Goal: Task Accomplishment & Management: Manage account settings

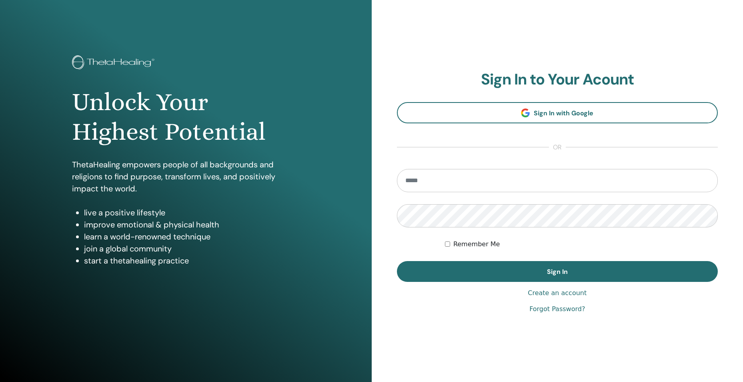
click at [470, 178] on input "email" at bounding box center [557, 180] width 321 height 23
type input "**********"
click at [397, 261] on button "Sign In" at bounding box center [557, 271] width 321 height 21
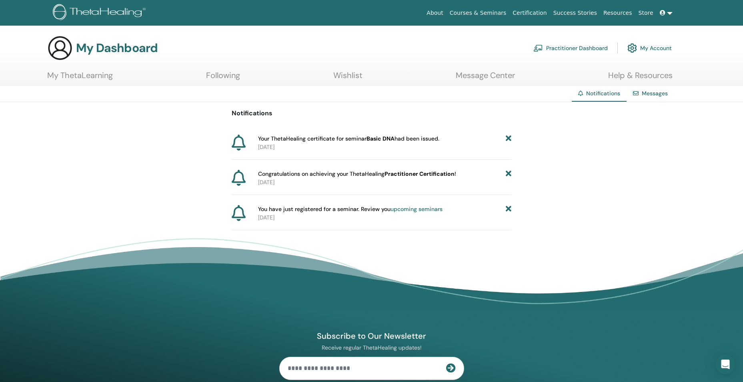
click at [414, 140] on span "Your ThetaHealing certificate for seminar Basic DNA had been issued." at bounding box center [348, 138] width 181 height 8
click at [392, 137] on b "Basic DNA" at bounding box center [380, 138] width 28 height 7
click at [376, 139] on b "Basic DNA" at bounding box center [380, 138] width 28 height 7
click at [410, 173] on b "Practitioner Certification" at bounding box center [419, 173] width 70 height 7
click at [448, 174] on b "Practitioner Certification" at bounding box center [419, 173] width 70 height 7
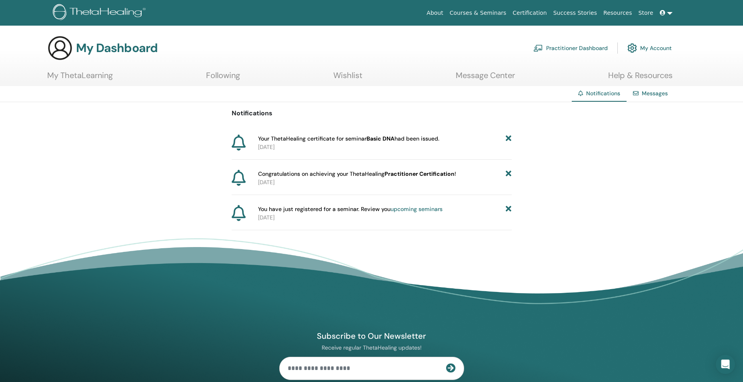
click at [240, 144] on icon at bounding box center [239, 142] width 14 height 16
click at [98, 49] on h3 "My Dashboard" at bounding box center [117, 48] width 82 height 14
click at [82, 75] on link "My ThetaLearning" at bounding box center [80, 78] width 66 height 16
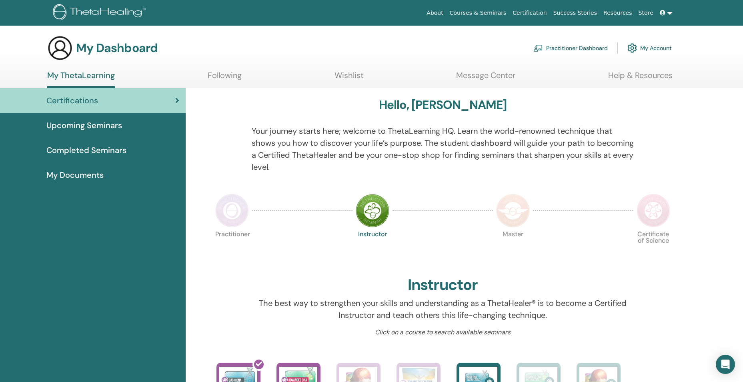
click at [647, 47] on link "My Account" at bounding box center [649, 48] width 44 height 18
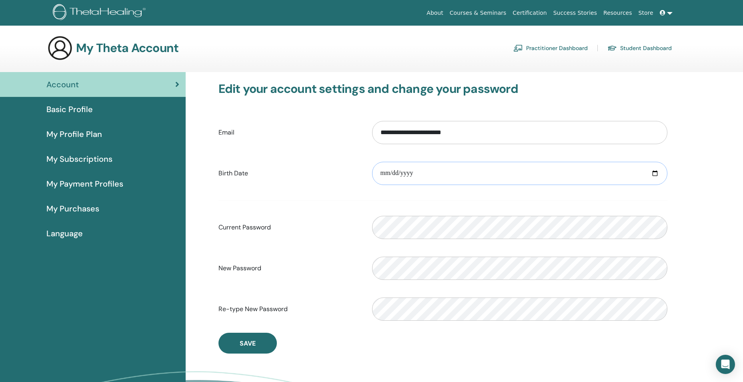
click at [653, 172] on input "date" at bounding box center [519, 173] width 295 height 23
type input "**********"
click at [251, 342] on span "Save" at bounding box center [248, 343] width 16 height 8
click at [62, 107] on span "Basic Profile" at bounding box center [69, 109] width 46 height 12
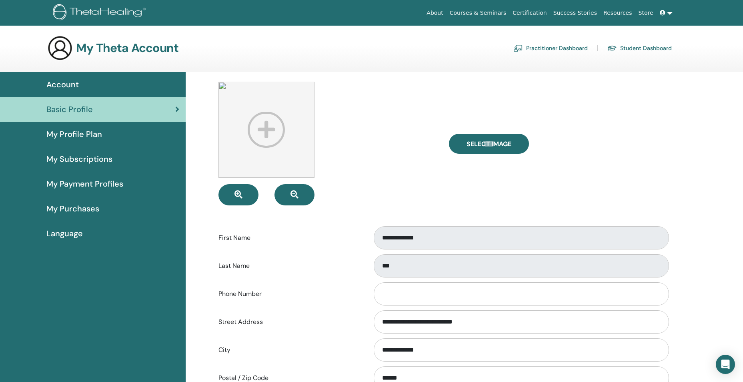
click at [267, 128] on img at bounding box center [266, 130] width 96 height 96
click at [240, 193] on icon "button" at bounding box center [238, 194] width 8 height 8
click at [490, 142] on span "Select Image" at bounding box center [488, 144] width 45 height 8
click at [490, 142] on input "Select Image" at bounding box center [489, 144] width 10 height 6
type input "**********"
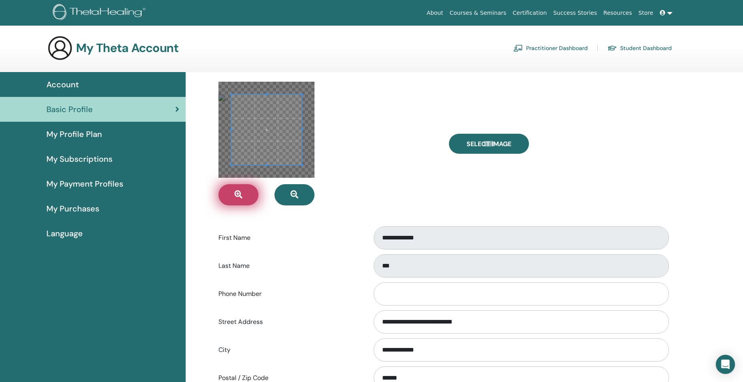
click at [241, 195] on icon "button" at bounding box center [238, 194] width 8 height 8
click at [273, 143] on span at bounding box center [268, 133] width 70 height 70
click at [431, 150] on div at bounding box center [327, 144] width 230 height 124
click at [413, 173] on div at bounding box center [327, 144] width 230 height 124
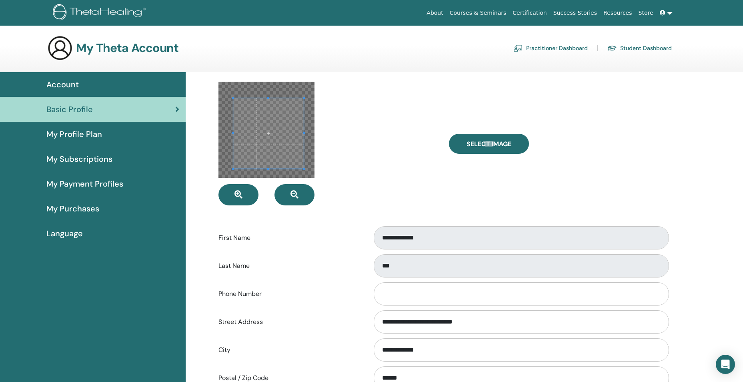
click at [346, 224] on form "**********" at bounding box center [442, 300] width 449 height 436
click at [379, 182] on div at bounding box center [327, 144] width 230 height 124
click at [376, 157] on div at bounding box center [327, 144] width 230 height 124
click at [376, 141] on div at bounding box center [327, 144] width 230 height 124
click at [406, 194] on div at bounding box center [327, 144] width 230 height 124
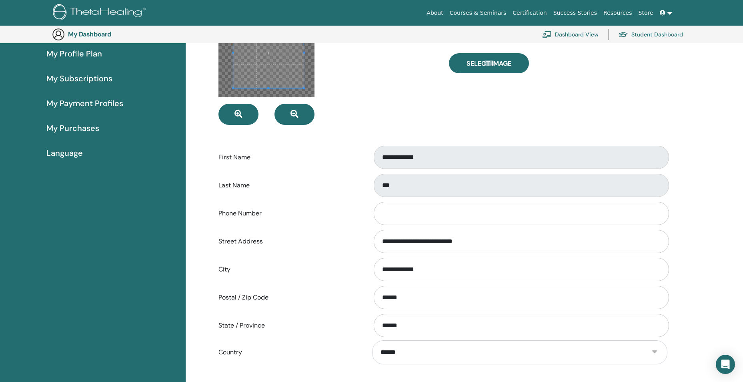
scroll to position [98, 0]
click at [396, 216] on input "Phone Number" at bounding box center [521, 213] width 295 height 23
click at [336, 215] on label "Phone Number" at bounding box center [289, 213] width 154 height 15
click at [374, 215] on input "Phone Number" at bounding box center [521, 213] width 295 height 23
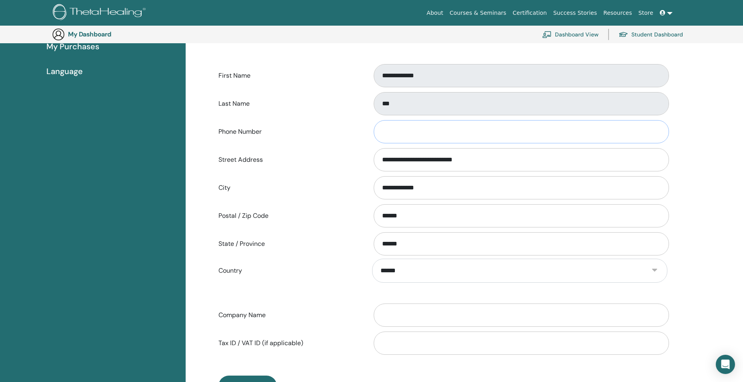
scroll to position [258, 0]
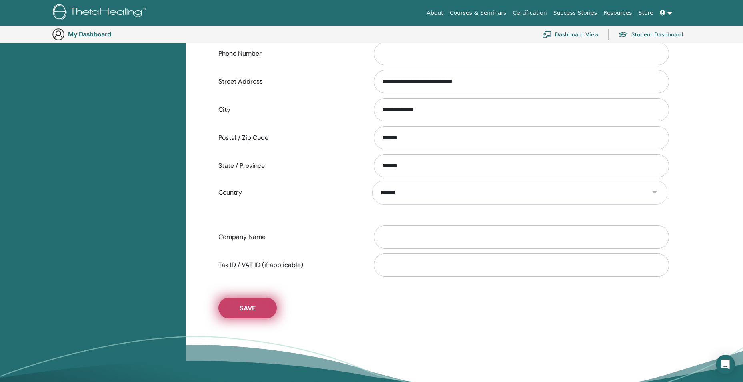
click at [254, 310] on span "Save" at bounding box center [248, 308] width 16 height 8
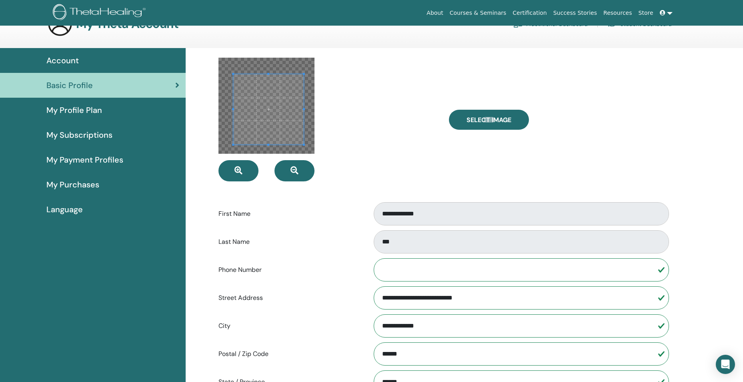
scroll to position [0, 0]
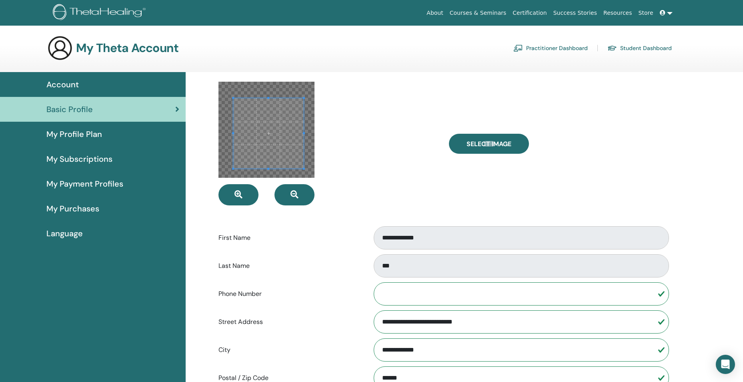
click at [374, 175] on div at bounding box center [327, 144] width 230 height 124
click at [294, 135] on span at bounding box center [268, 133] width 70 height 70
click at [341, 130] on div at bounding box center [327, 144] width 230 height 124
click at [307, 125] on div at bounding box center [266, 130] width 96 height 96
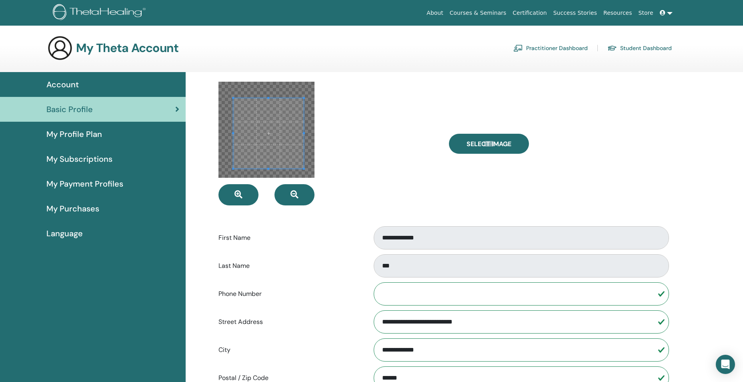
click at [307, 125] on div at bounding box center [266, 130] width 96 height 96
click at [315, 83] on div at bounding box center [327, 144] width 230 height 124
click at [208, 176] on div "**********" at bounding box center [443, 320] width 480 height 496
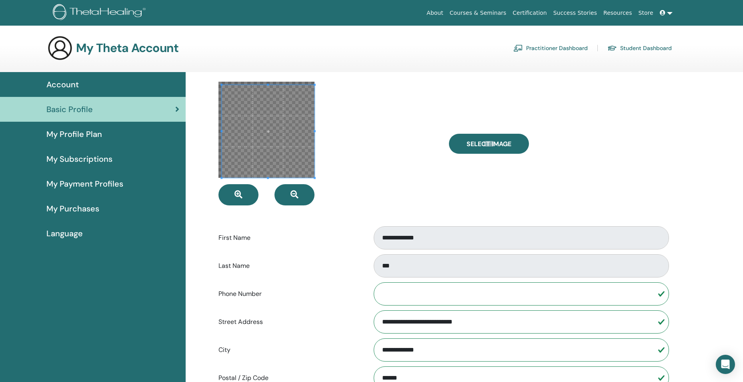
click at [207, 177] on div "**********" at bounding box center [443, 320] width 480 height 496
click at [350, 136] on div at bounding box center [327, 144] width 230 height 124
click at [209, 130] on div "**********" at bounding box center [443, 320] width 480 height 496
click at [489, 141] on span "Select Image" at bounding box center [488, 144] width 45 height 8
click at [489, 141] on input "Select Image" at bounding box center [489, 144] width 10 height 6
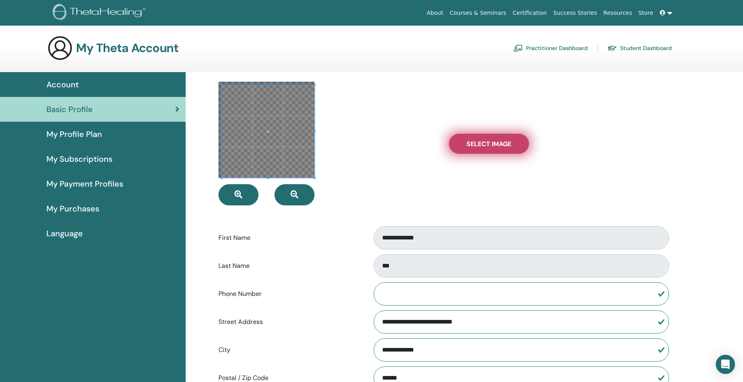
type input "**********"
click at [368, 191] on div at bounding box center [327, 144] width 230 height 124
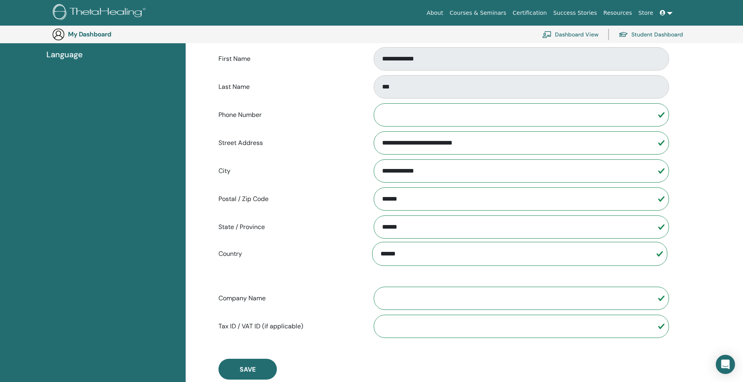
scroll to position [298, 0]
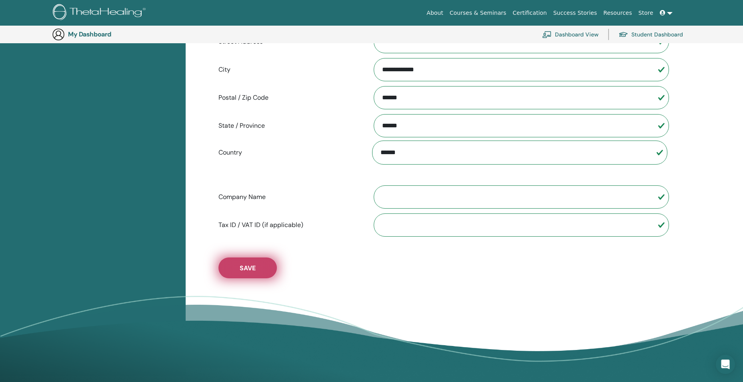
click at [247, 266] on span "Save" at bounding box center [248, 268] width 16 height 8
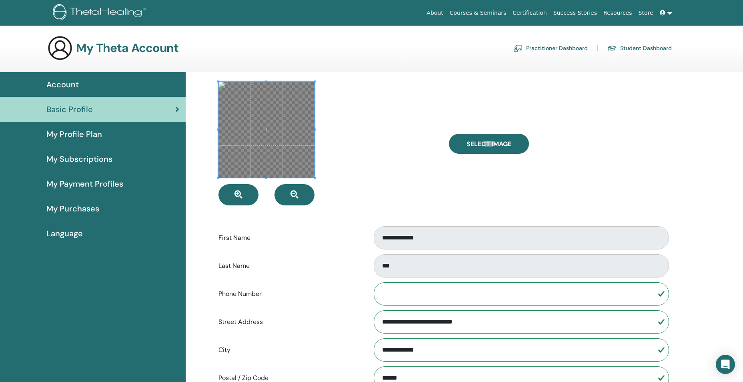
click at [387, 181] on div at bounding box center [327, 144] width 230 height 124
click at [68, 84] on span "Account" at bounding box center [62, 84] width 32 height 12
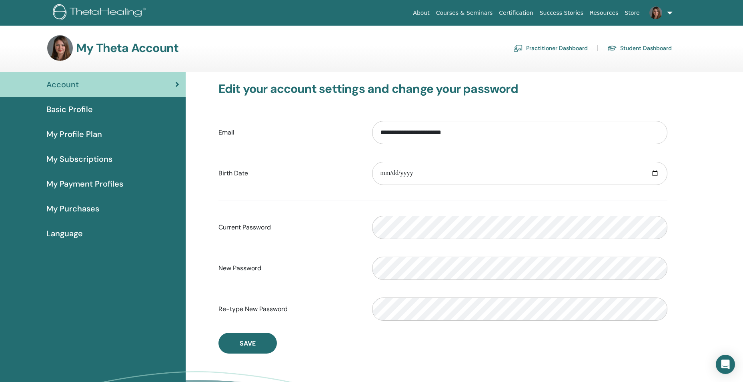
click at [64, 109] on span "Basic Profile" at bounding box center [69, 109] width 46 height 12
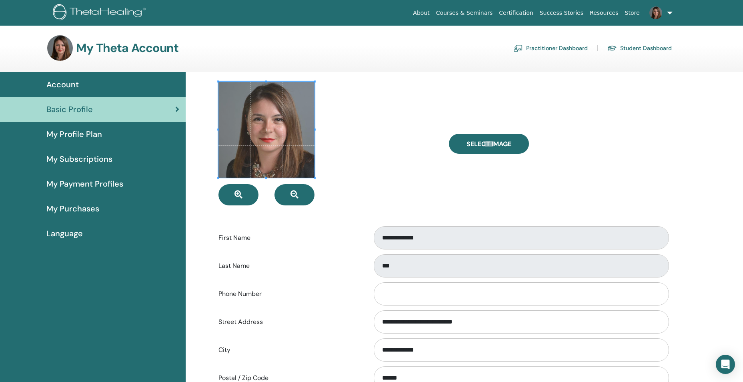
click at [405, 162] on div at bounding box center [327, 144] width 230 height 124
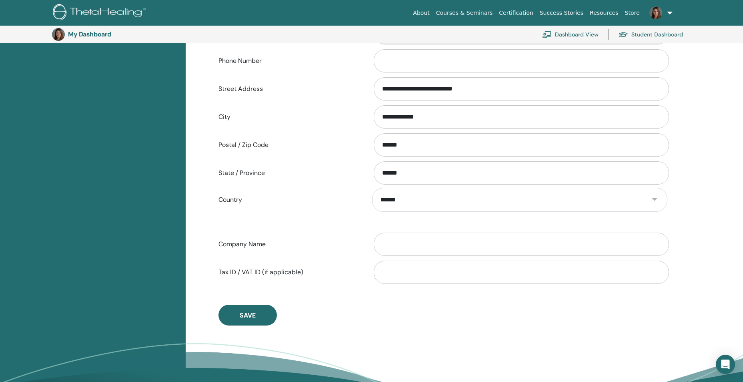
scroll to position [258, 0]
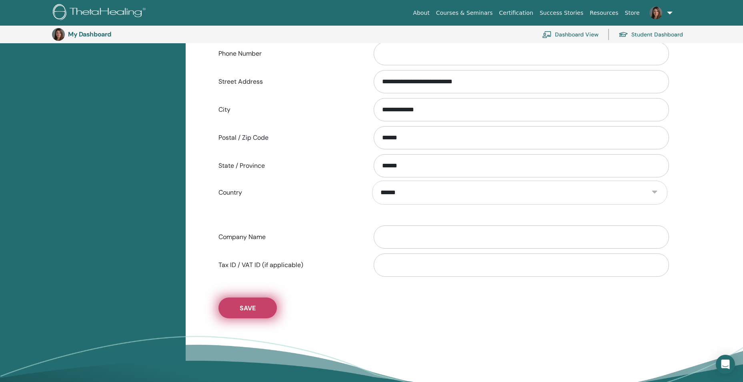
click at [249, 309] on span "Save" at bounding box center [248, 308] width 16 height 8
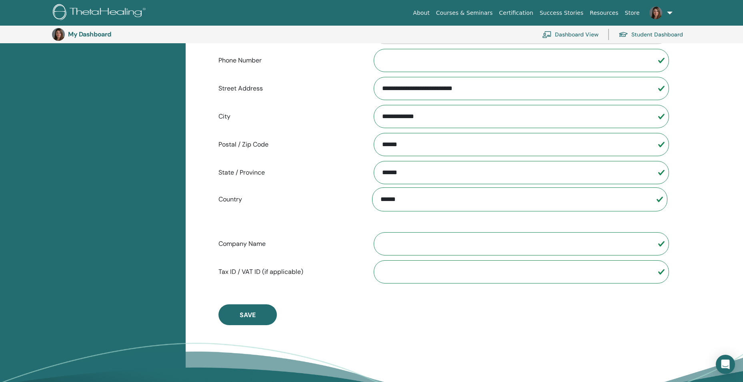
scroll to position [0, 0]
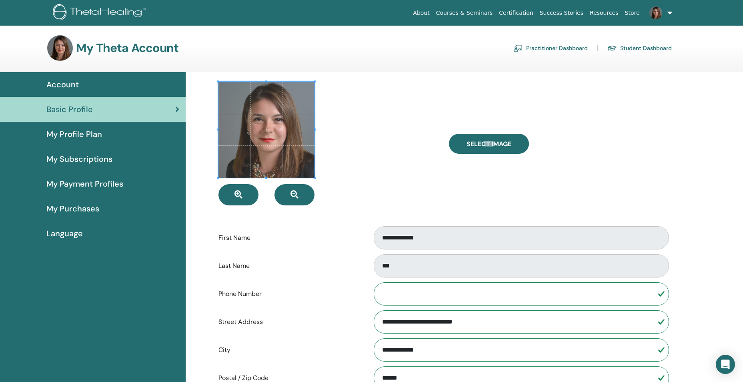
click at [76, 137] on span "My Profile Plan" at bounding box center [74, 134] width 56 height 12
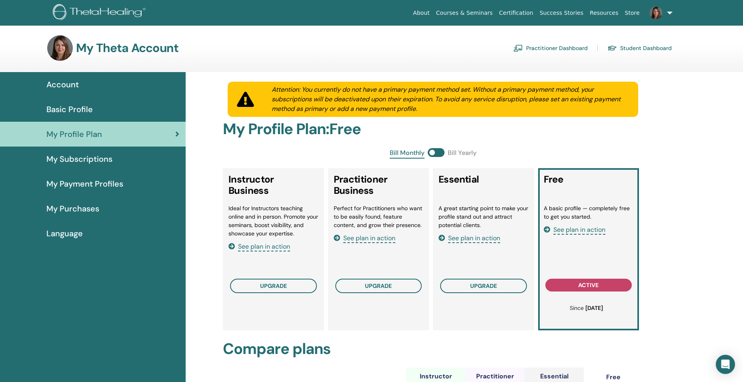
click at [63, 161] on span "My Subscriptions" at bounding box center [79, 159] width 66 height 12
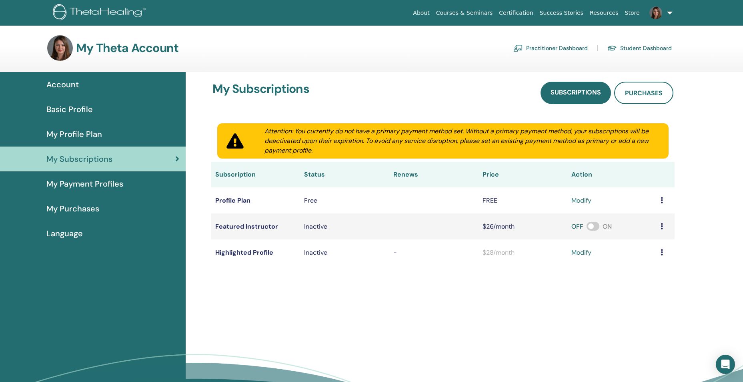
click at [67, 184] on span "My Payment Profiles" at bounding box center [84, 184] width 77 height 12
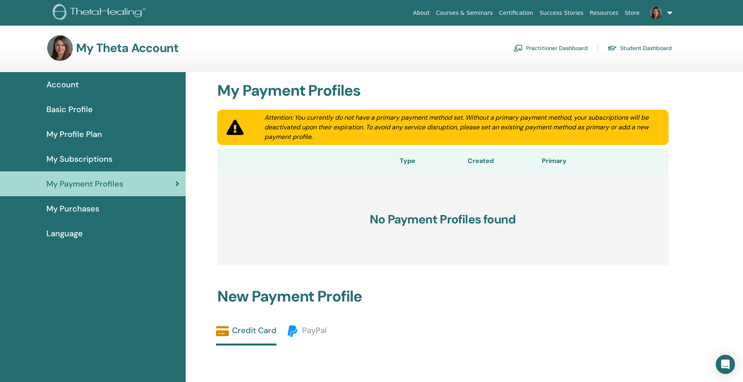
click at [71, 210] on span "My Purchases" at bounding box center [72, 208] width 53 height 12
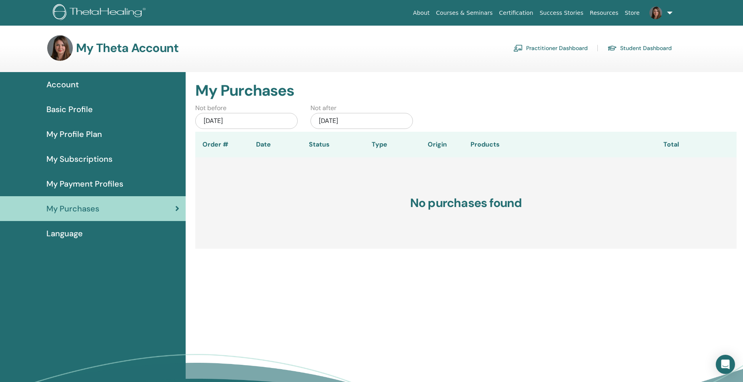
click at [70, 106] on span "Basic Profile" at bounding box center [69, 109] width 46 height 12
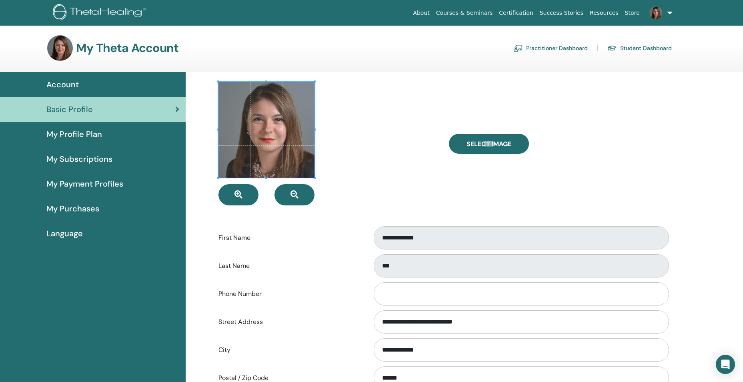
click at [63, 86] on span "Account" at bounding box center [62, 84] width 32 height 12
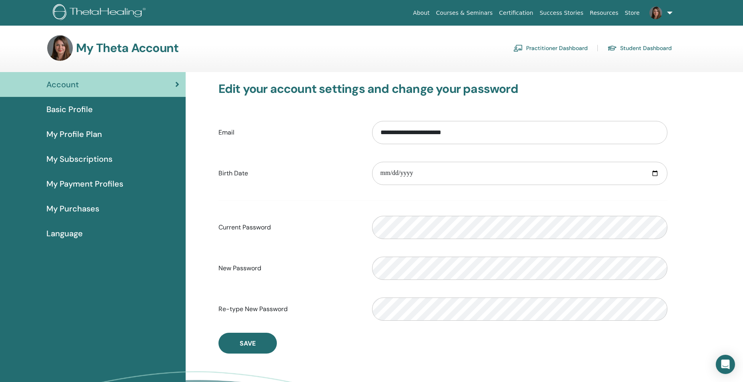
click at [118, 48] on h3 "My Theta Account" at bounding box center [127, 48] width 102 height 14
click at [66, 87] on span "Account" at bounding box center [62, 84] width 32 height 12
click at [70, 107] on span "Basic Profile" at bounding box center [69, 109] width 46 height 12
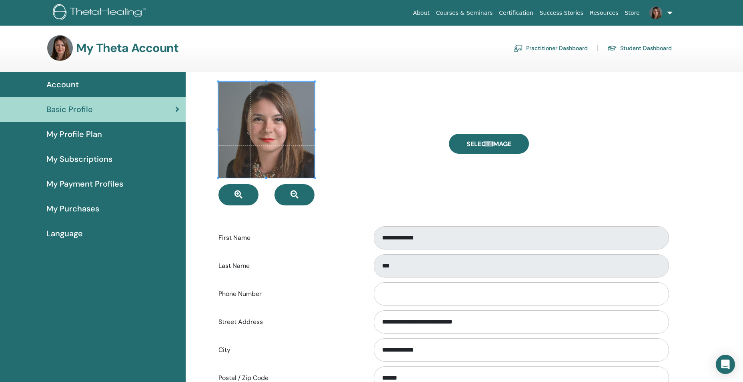
click at [62, 83] on span "Account" at bounding box center [62, 84] width 32 height 12
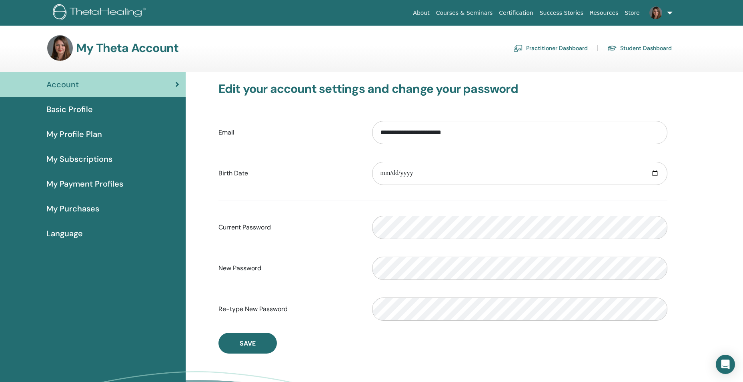
click at [64, 53] on img at bounding box center [60, 48] width 26 height 26
click at [432, 12] on link "About" at bounding box center [421, 13] width 23 height 15
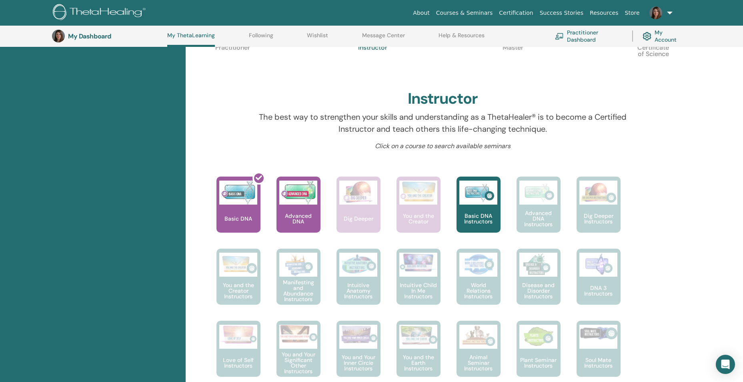
scroll to position [221, 0]
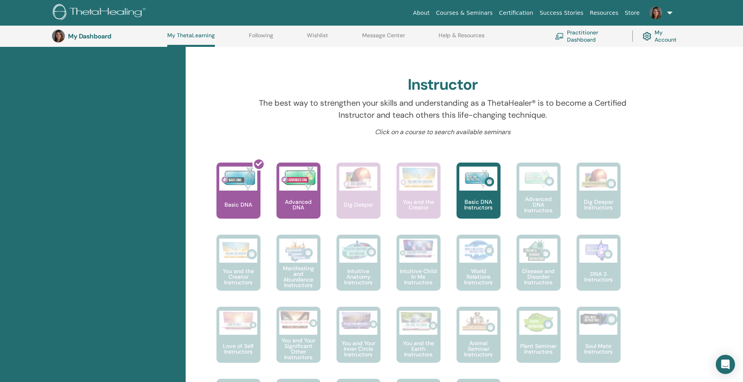
click at [670, 8] on link at bounding box center [659, 13] width 33 height 26
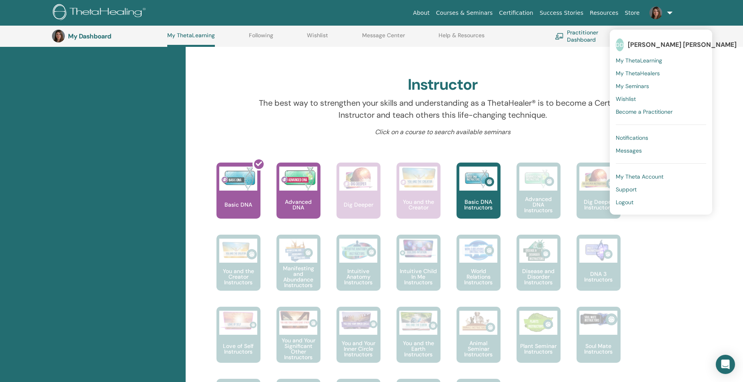
click at [626, 204] on span "Logout" at bounding box center [625, 201] width 18 height 7
